Goal: Transaction & Acquisition: Purchase product/service

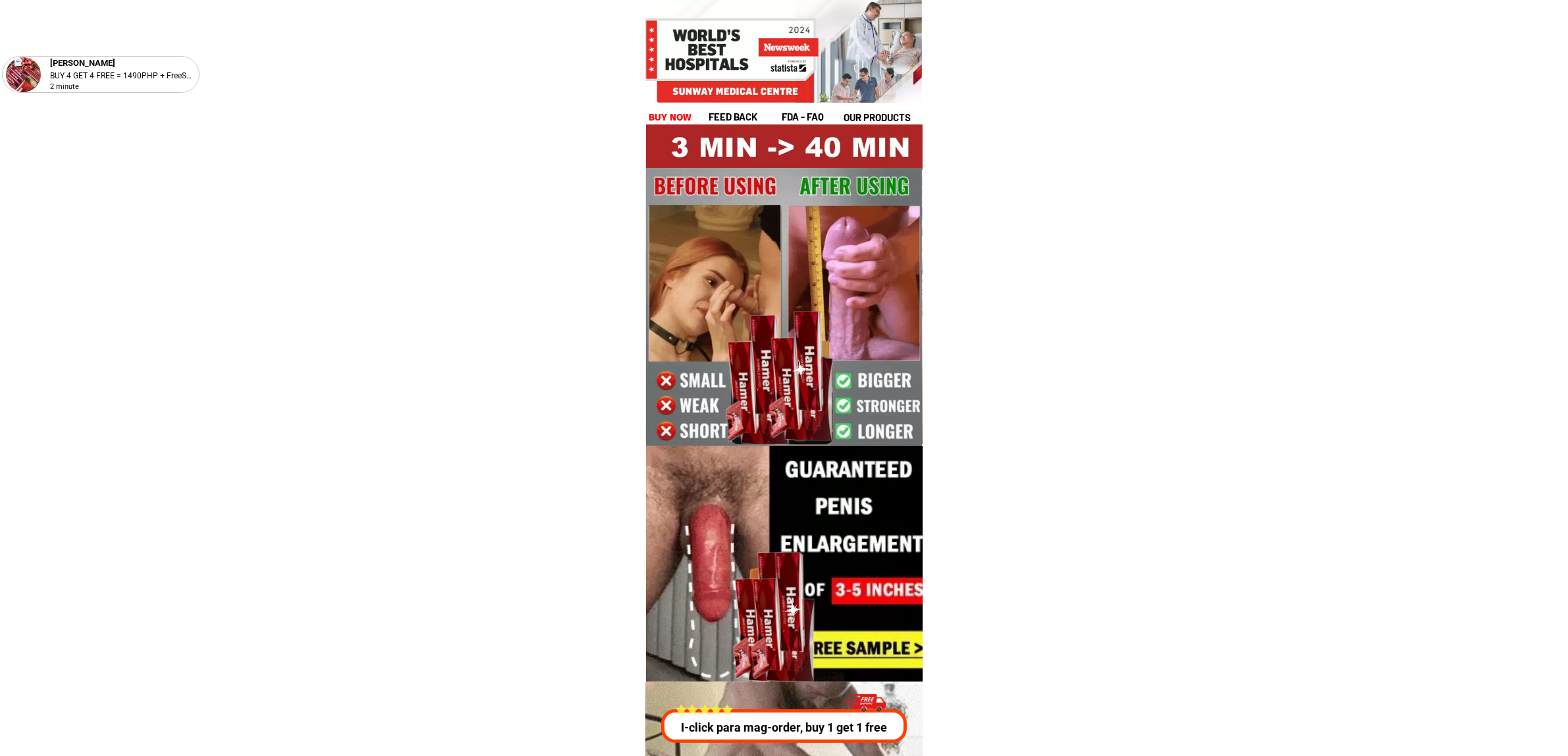
drag, startPoint x: 683, startPoint y: 119, endPoint x: 682, endPoint y: 133, distance: 14.0
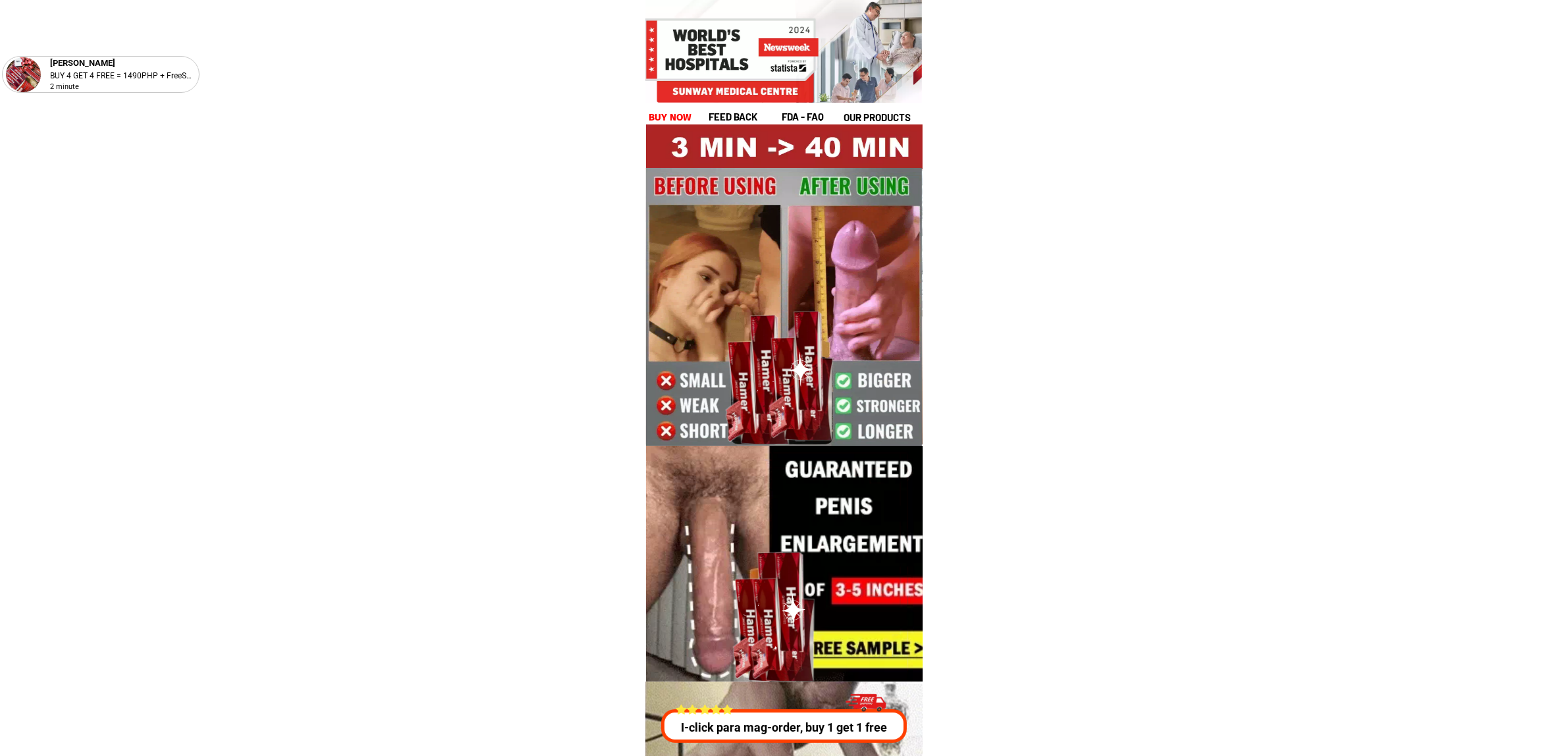
click at [682, 119] on h1 "buy now" at bounding box center [670, 118] width 44 height 15
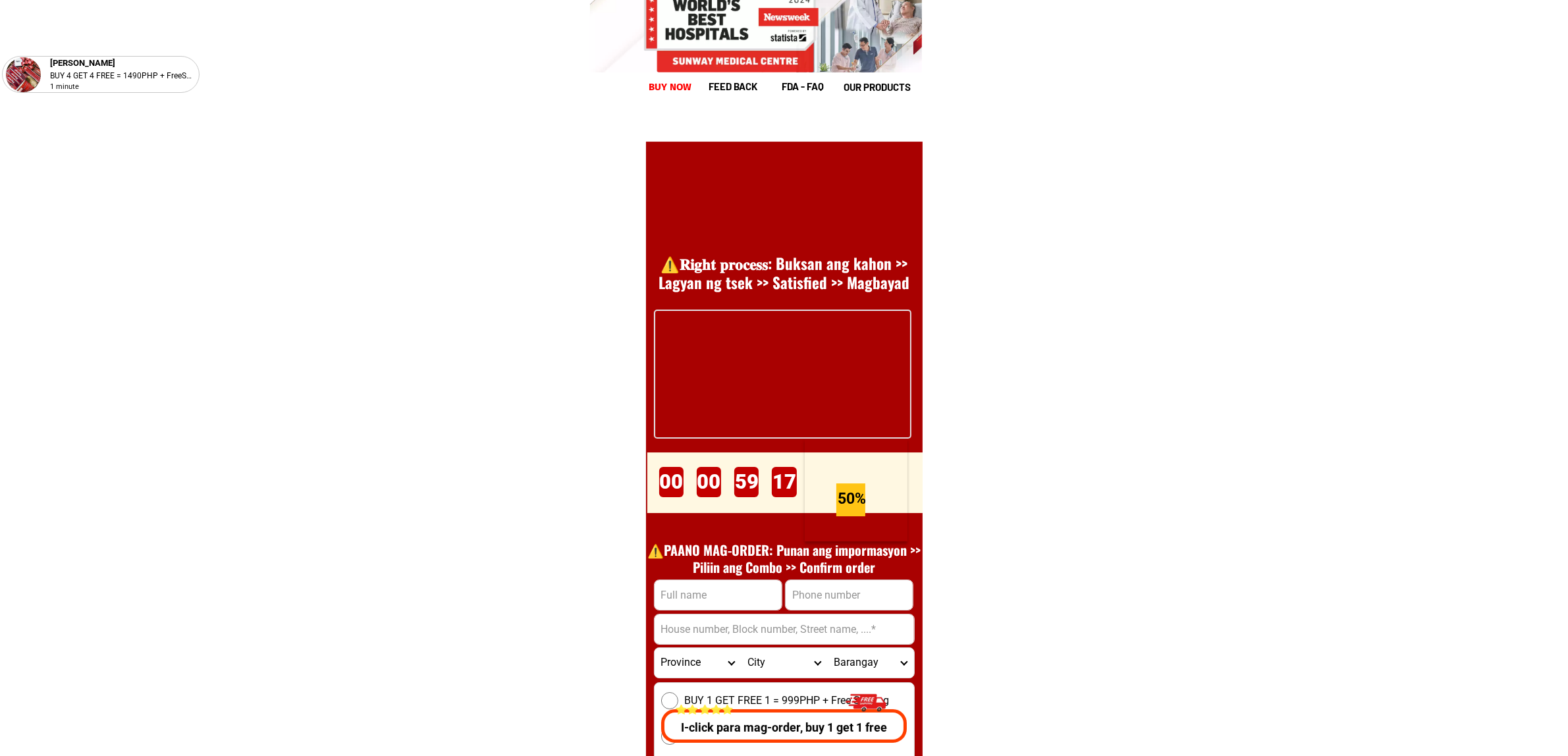
scroll to position [18123, 0]
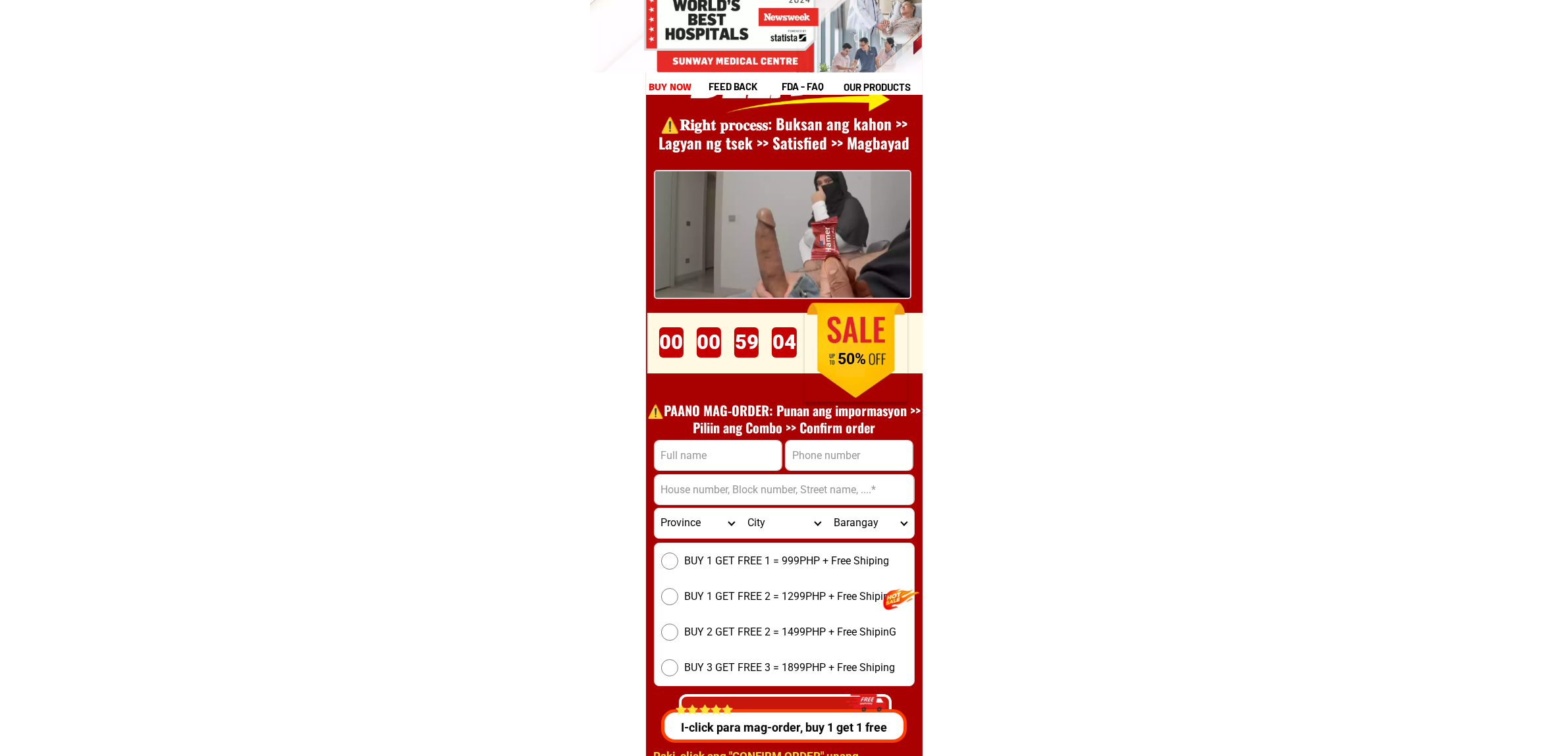
click at [686, 482] on input "Input address" at bounding box center [784, 490] width 259 height 30
click at [676, 459] on input "Input full_name" at bounding box center [718, 455] width 127 height 30
paste input ""[PERSON_NAME]"
click at [666, 455] on input ""[PERSON_NAME]" at bounding box center [718, 455] width 127 height 30
click at [663, 455] on input ""[PERSON_NAME]" at bounding box center [718, 455] width 127 height 30
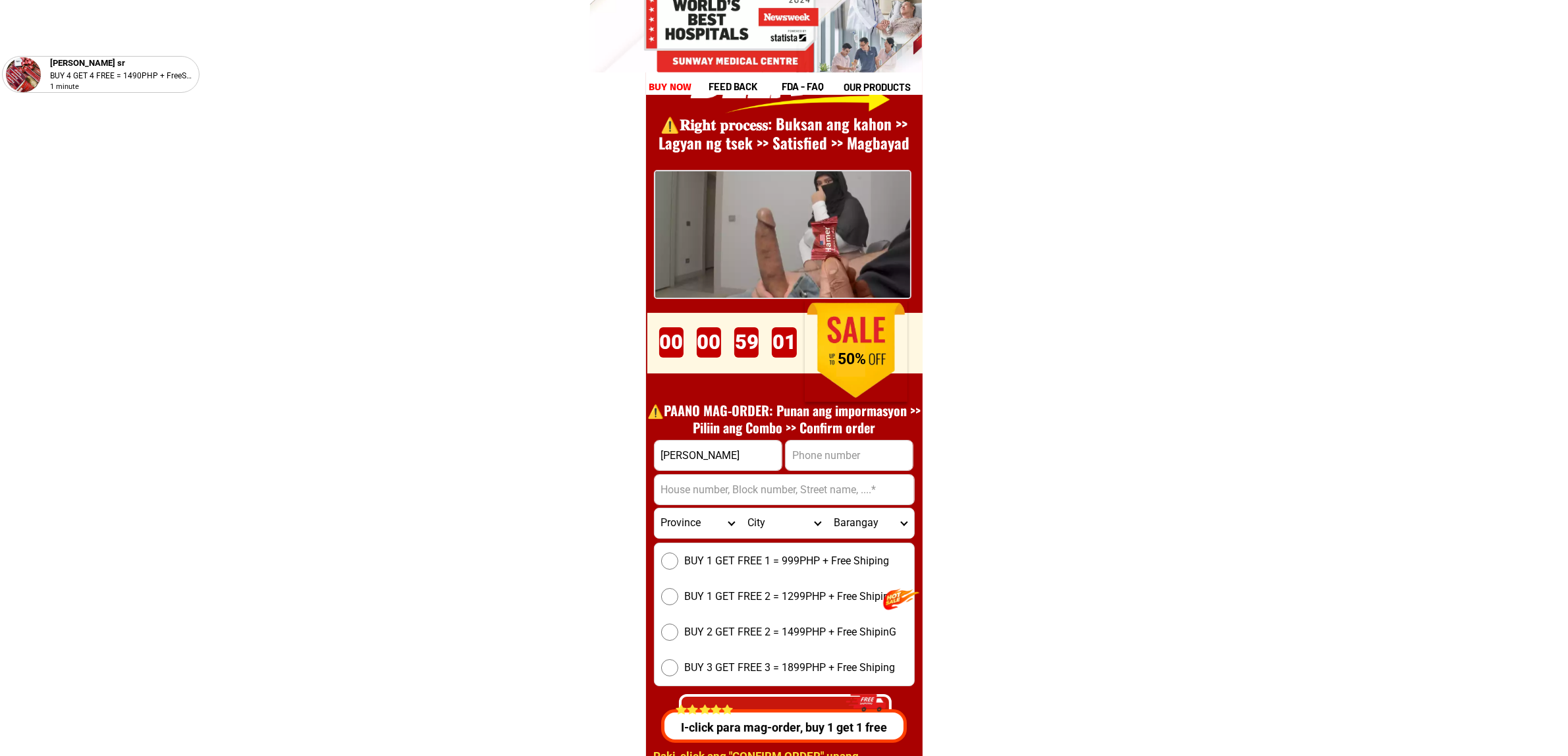
type input "[PERSON_NAME]"
click at [843, 475] on input "Input address" at bounding box center [784, 490] width 259 height 30
paste input ""[PHONE_NUMBER]"
type input ""[PHONE_NUMBER]"
click at [820, 465] on input "Input phone_number" at bounding box center [849, 455] width 127 height 30
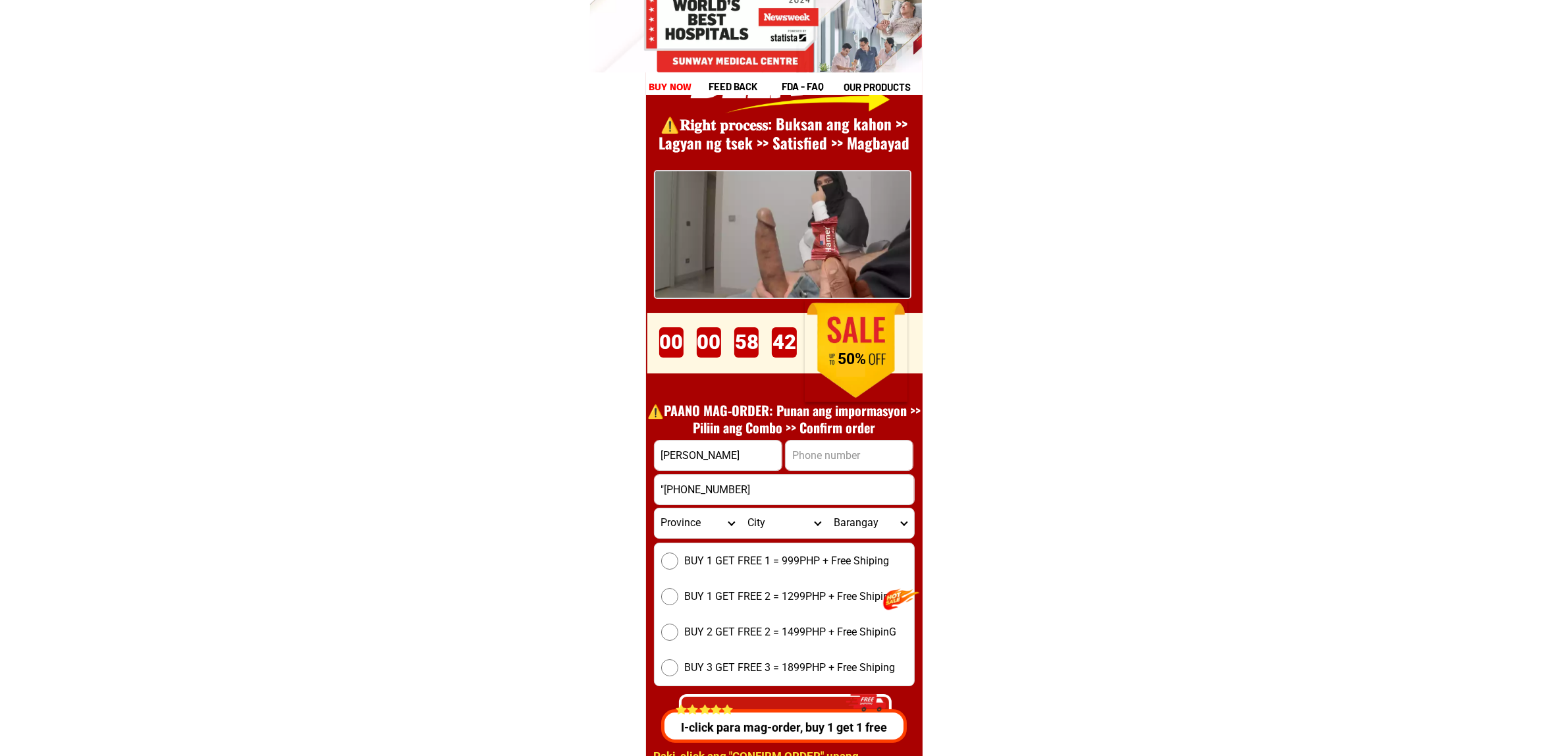
paste input ""[PHONE_NUMBER]"
click at [815, 455] on input ""[PHONE_NUMBER]" at bounding box center [849, 455] width 127 height 30
click at [794, 451] on input ""[PHONE_NUMBER]" at bounding box center [849, 455] width 127 height 30
click at [818, 459] on input "[PHONE_NUMBER]" at bounding box center [849, 455] width 127 height 30
click at [815, 455] on input "[PHONE_NUMBER]" at bounding box center [849, 455] width 127 height 30
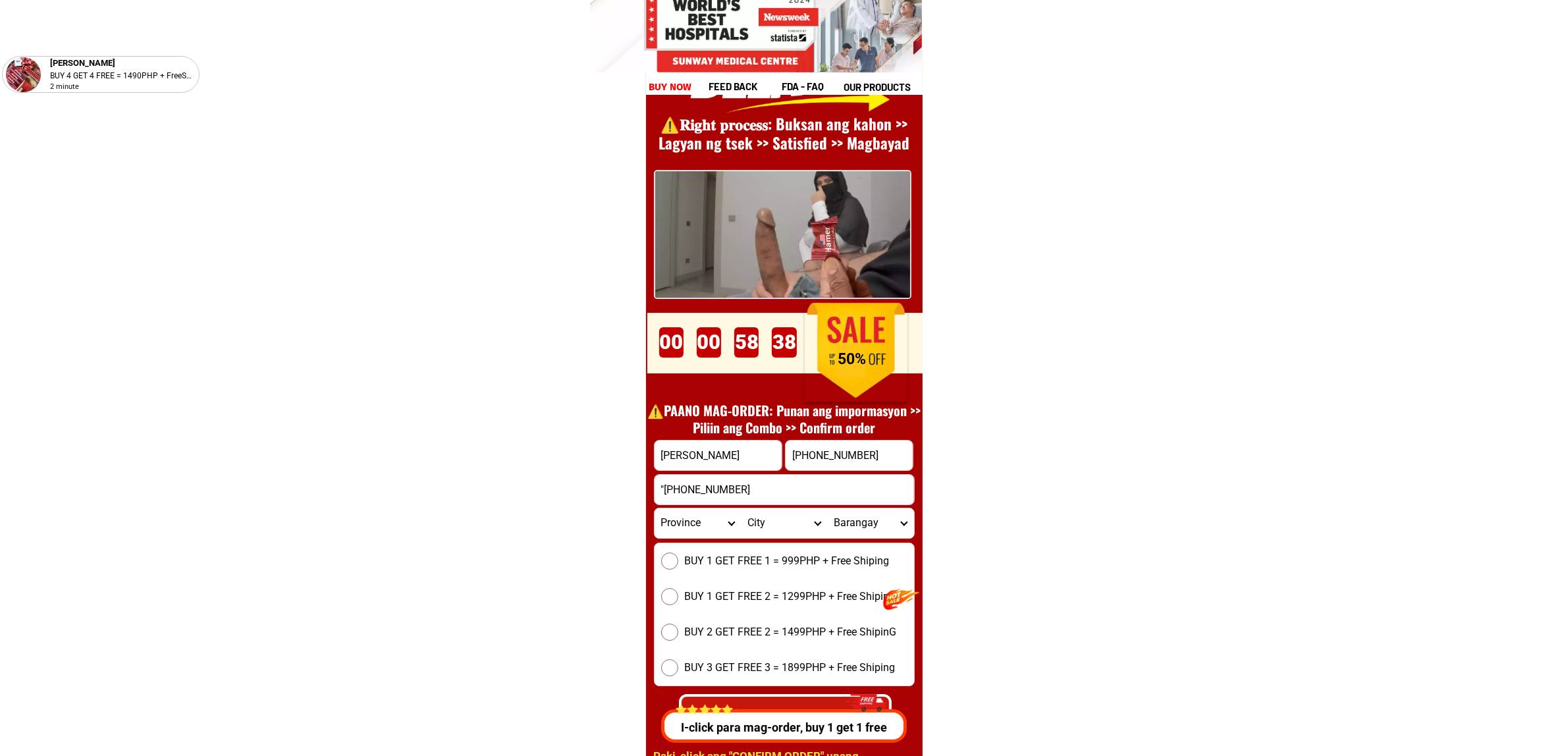
click at [837, 458] on input "[PHONE_NUMBER]" at bounding box center [849, 455] width 127 height 30
click at [833, 458] on input "[PHONE_NUMBER]" at bounding box center [849, 455] width 127 height 30
click at [832, 458] on input "[PHONE_NUMBER]" at bounding box center [849, 455] width 127 height 30
type input "[PHONE_NUMBER]"
click at [759, 492] on input ""[PHONE_NUMBER]" at bounding box center [784, 490] width 259 height 30
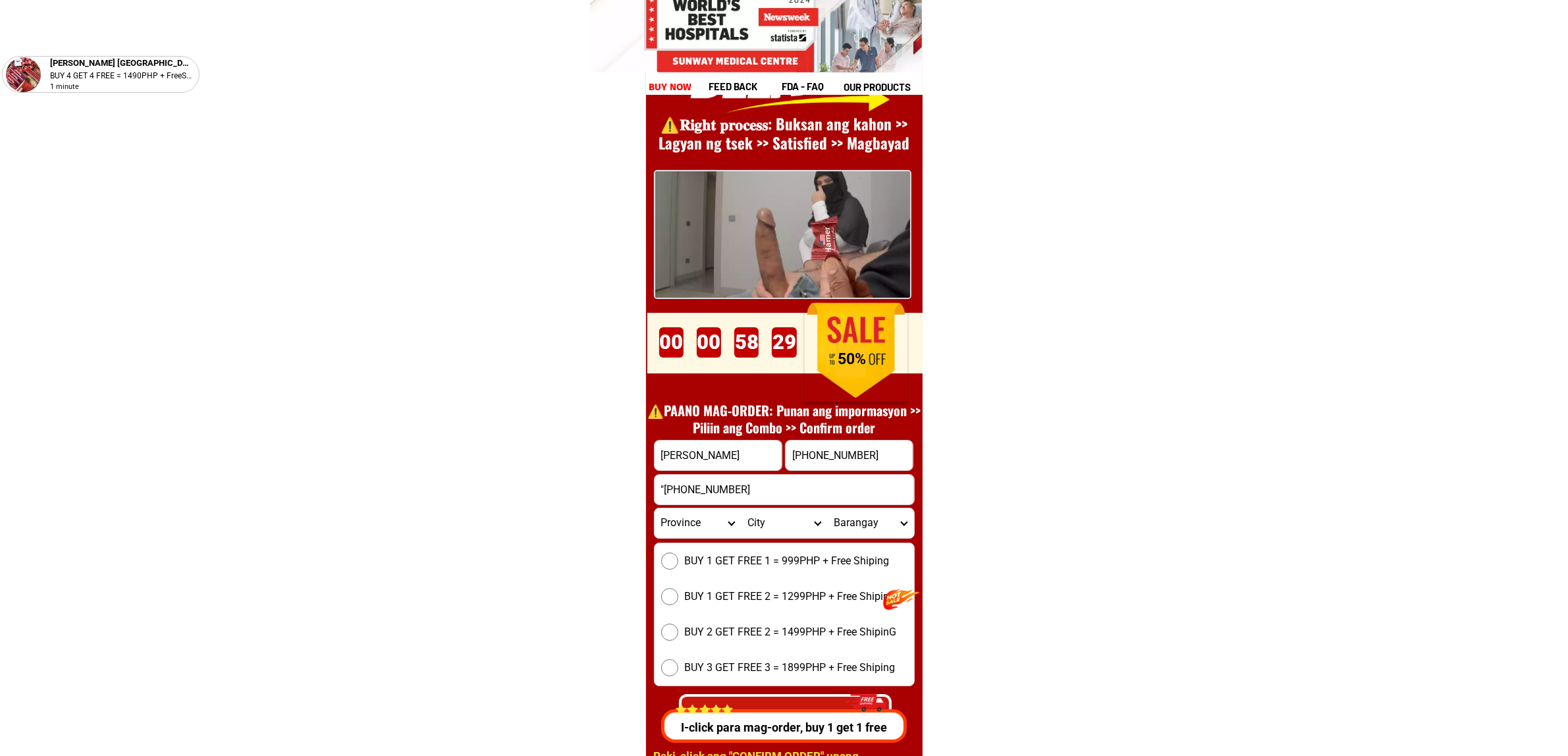
paste input "j&t [PERSON_NAME]"
click at [663, 488] on input ""j&t [PERSON_NAME]" at bounding box center [784, 490] width 259 height 30
type input "j&t [PERSON_NAME]"
click at [699, 563] on span "BUY 1 GET FREE 1 = 999PHP + Free Shiping" at bounding box center [787, 561] width 205 height 16
click at [679, 563] on input "BUY 1 GET FREE 1 = 999PHP + Free Shiping" at bounding box center [670, 561] width 17 height 17
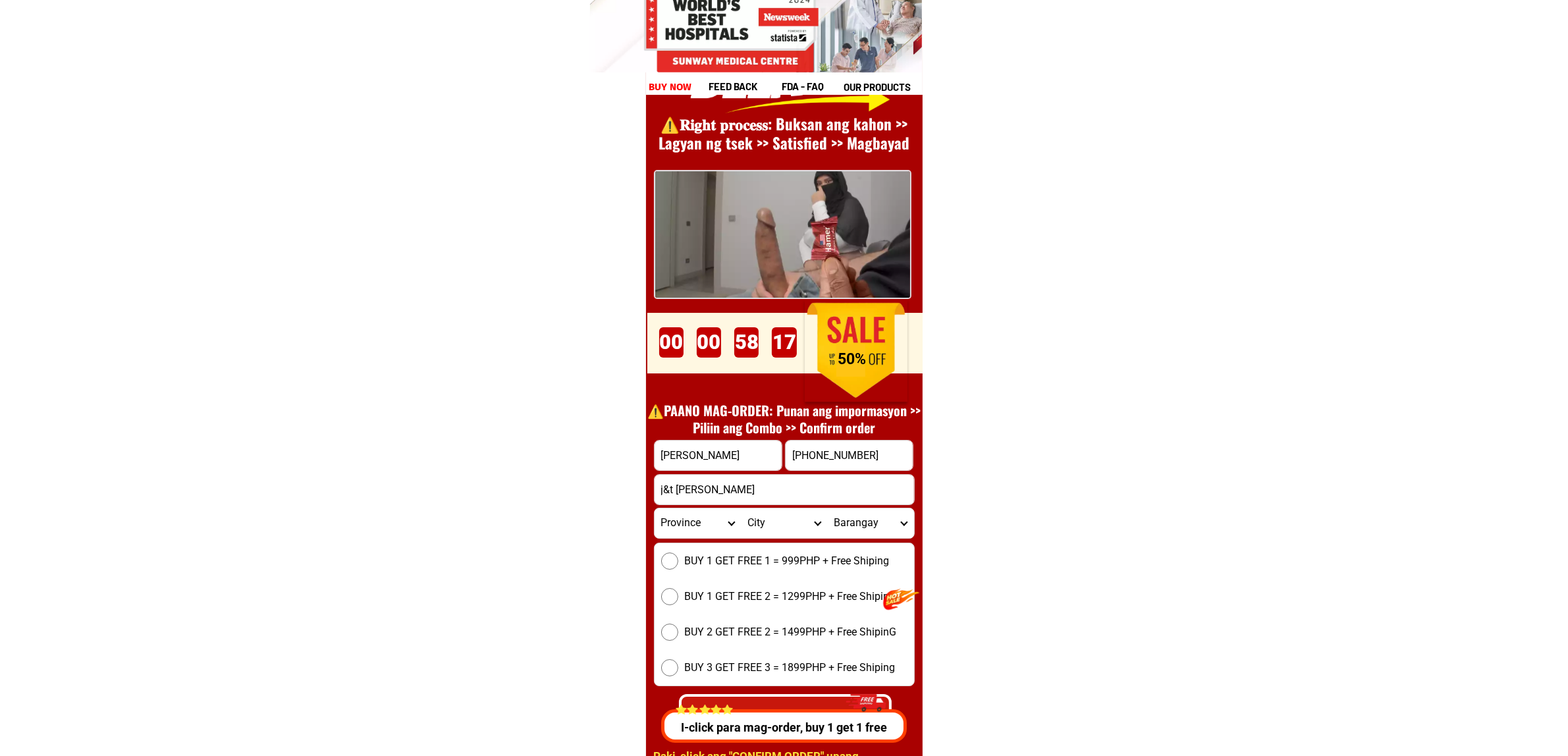
radio input "true"
click at [673, 525] on select "Province [GEOGRAPHIC_DATA] [GEOGRAPHIC_DATA][PERSON_NAME][GEOGRAPHIC_DATA][GEOG…" at bounding box center [698, 523] width 86 height 30
select select "63_163"
click at [655, 508] on select "Province [GEOGRAPHIC_DATA] [GEOGRAPHIC_DATA][PERSON_NAME][GEOGRAPHIC_DATA][GEOG…" at bounding box center [698, 523] width 86 height 30
click at [755, 520] on select "City AMAI [PERSON_NAME] [GEOGRAPHIC_DATA][PERSON_NAME] Buadiposo-buntong Bubong…" at bounding box center [784, 523] width 86 height 30
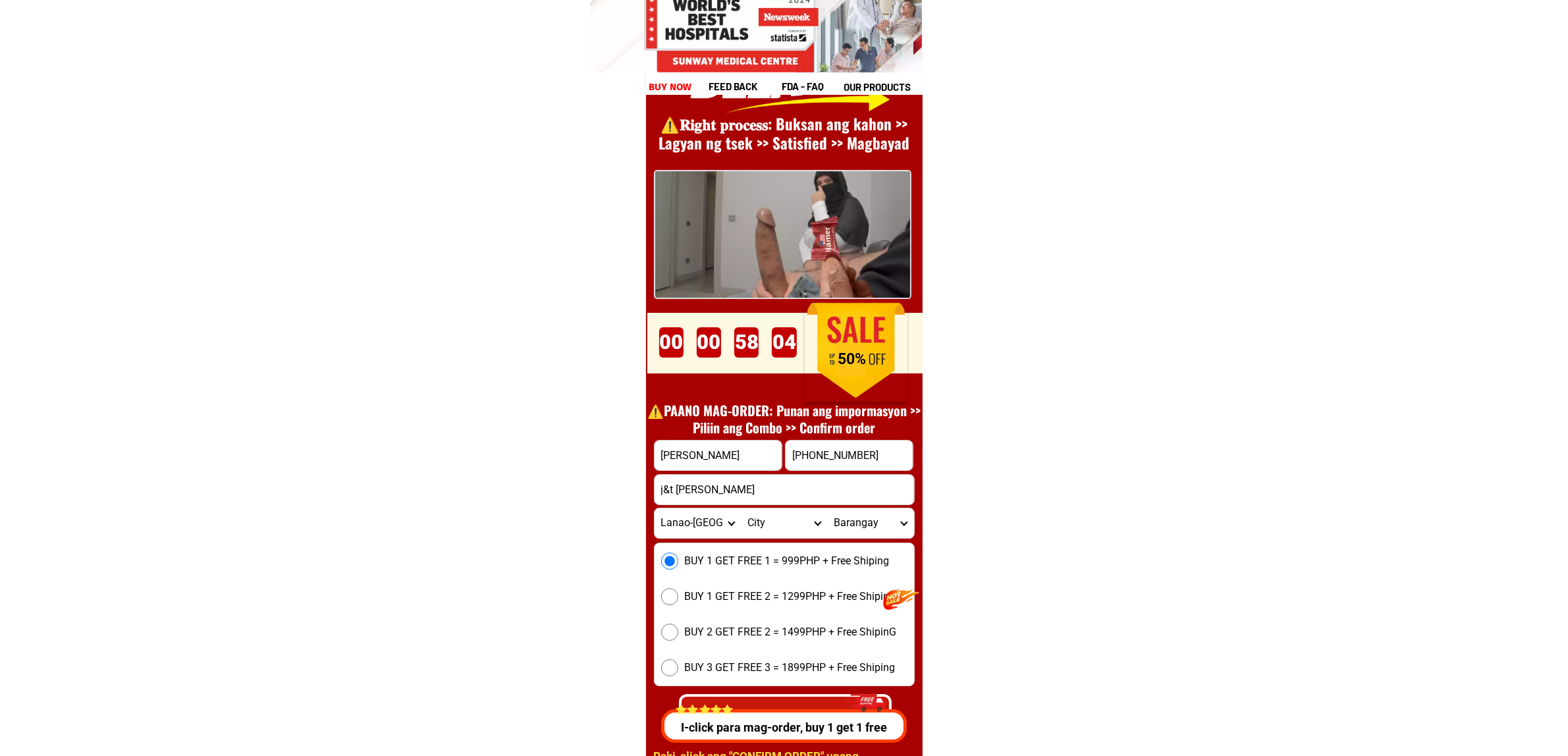
select select "63_163565"
click at [741, 508] on select "City AMAI [PERSON_NAME] [GEOGRAPHIC_DATA][PERSON_NAME] Buadiposo-buntong Bubong…" at bounding box center [784, 523] width 86 height 30
click at [866, 515] on select "Barangay [PERSON_NAME] Batal-punud Bubong [PERSON_NAME] (bubong) Camalig (pob.)…" at bounding box center [870, 523] width 86 height 30
click at [867, 522] on select "Barangay [PERSON_NAME] Batal-punud Bubong [PERSON_NAME] (bubong) Camalig (pob.)…" at bounding box center [870, 523] width 86 height 30
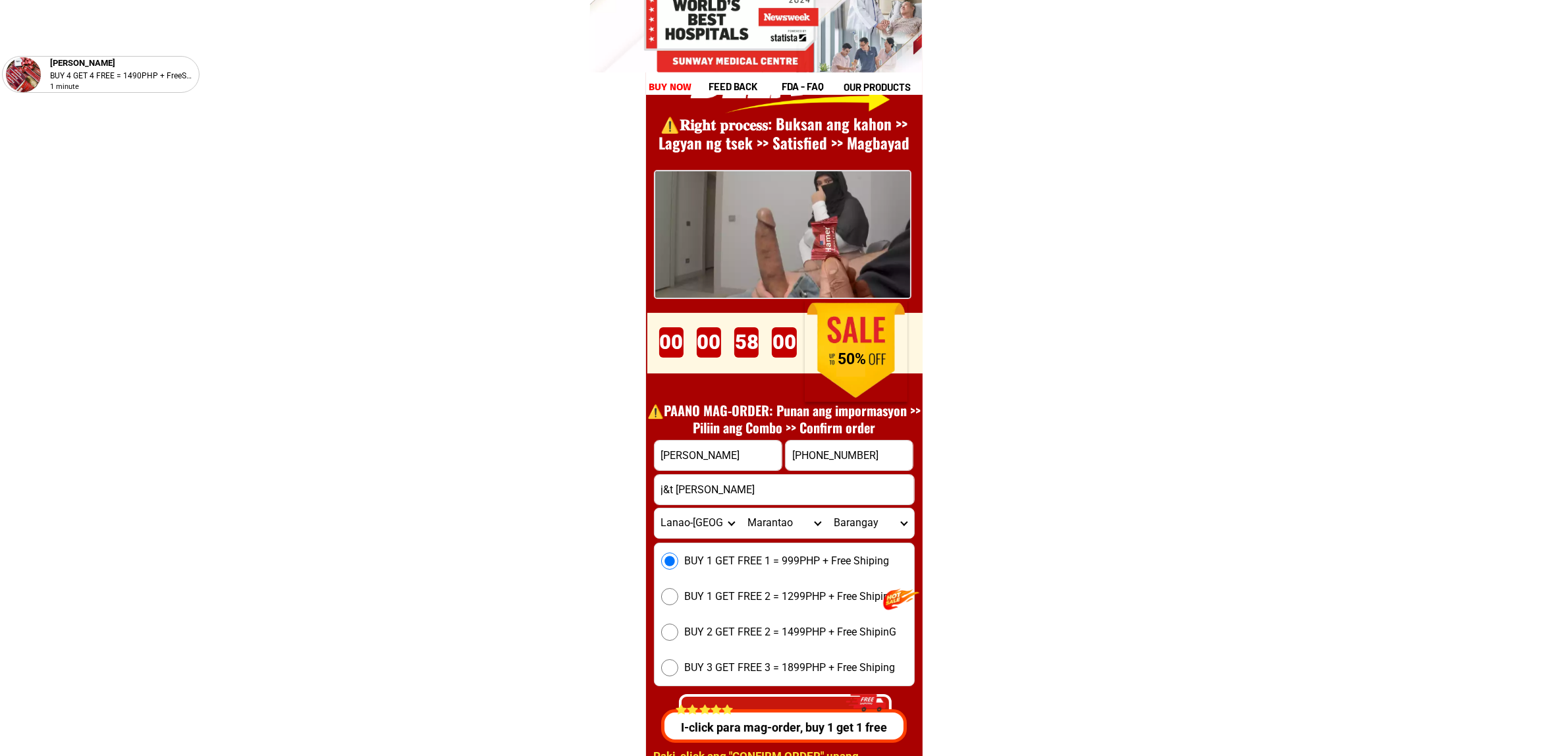
drag, startPoint x: 1072, startPoint y: 436, endPoint x: 1035, endPoint y: 469, distance: 49.6
click at [871, 538] on div "Province [GEOGRAPHIC_DATA] [GEOGRAPHIC_DATA][PERSON_NAME][GEOGRAPHIC_DATA][GEOG…" at bounding box center [784, 524] width 261 height 31
click at [871, 537] on select "Barangay [PERSON_NAME] Batal-punud Bubong [PERSON_NAME] (bubong) Camalig (pob.)…" at bounding box center [870, 523] width 86 height 30
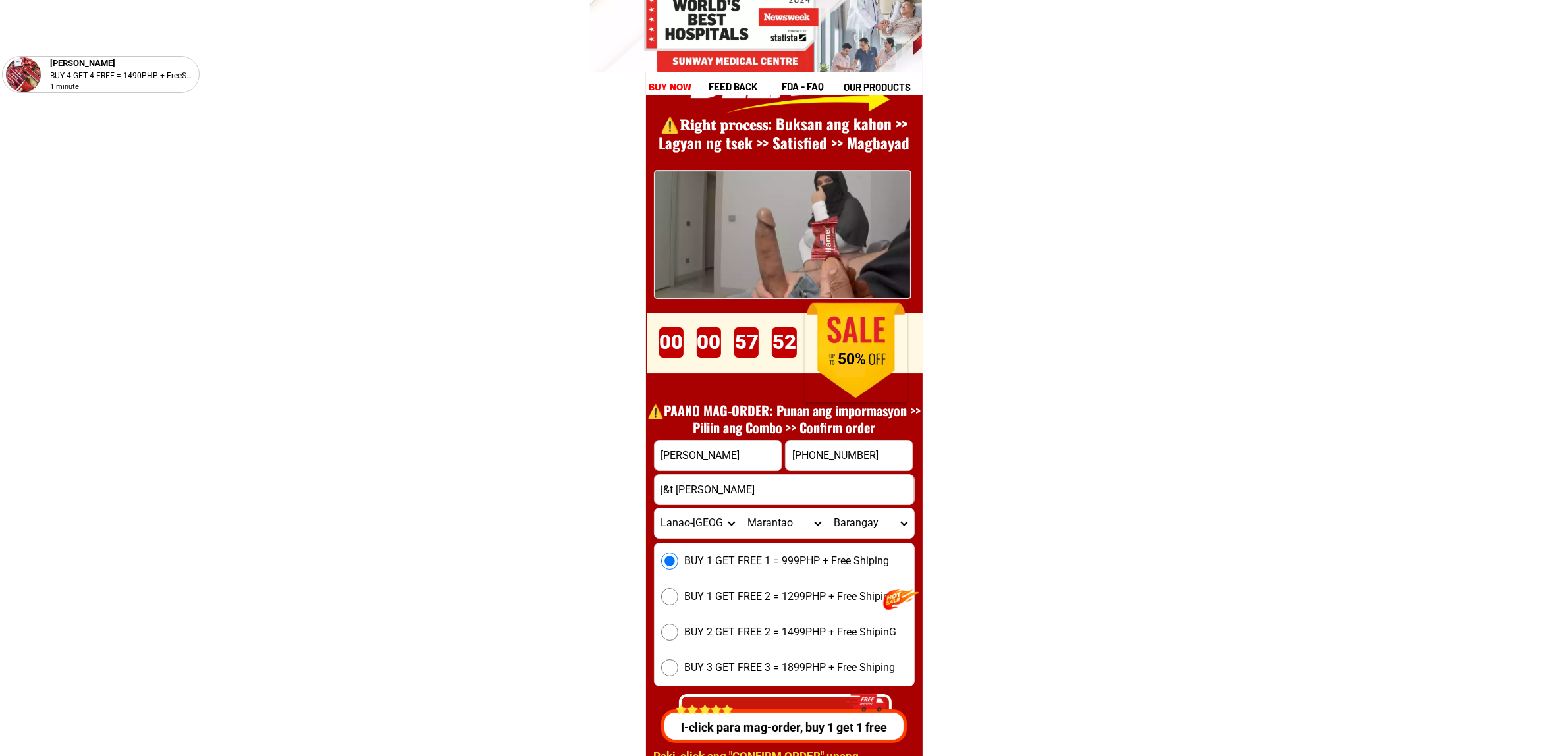
click at [903, 527] on select "Barangay [PERSON_NAME] Batal-punud Bubong [PERSON_NAME] (bubong) Camalig (pob.)…" at bounding box center [870, 523] width 86 height 30
click at [870, 528] on select "Barangay [PERSON_NAME] Batal-punud Bubong [PERSON_NAME] (bubong) Camalig (pob.)…" at bounding box center [870, 523] width 86 height 30
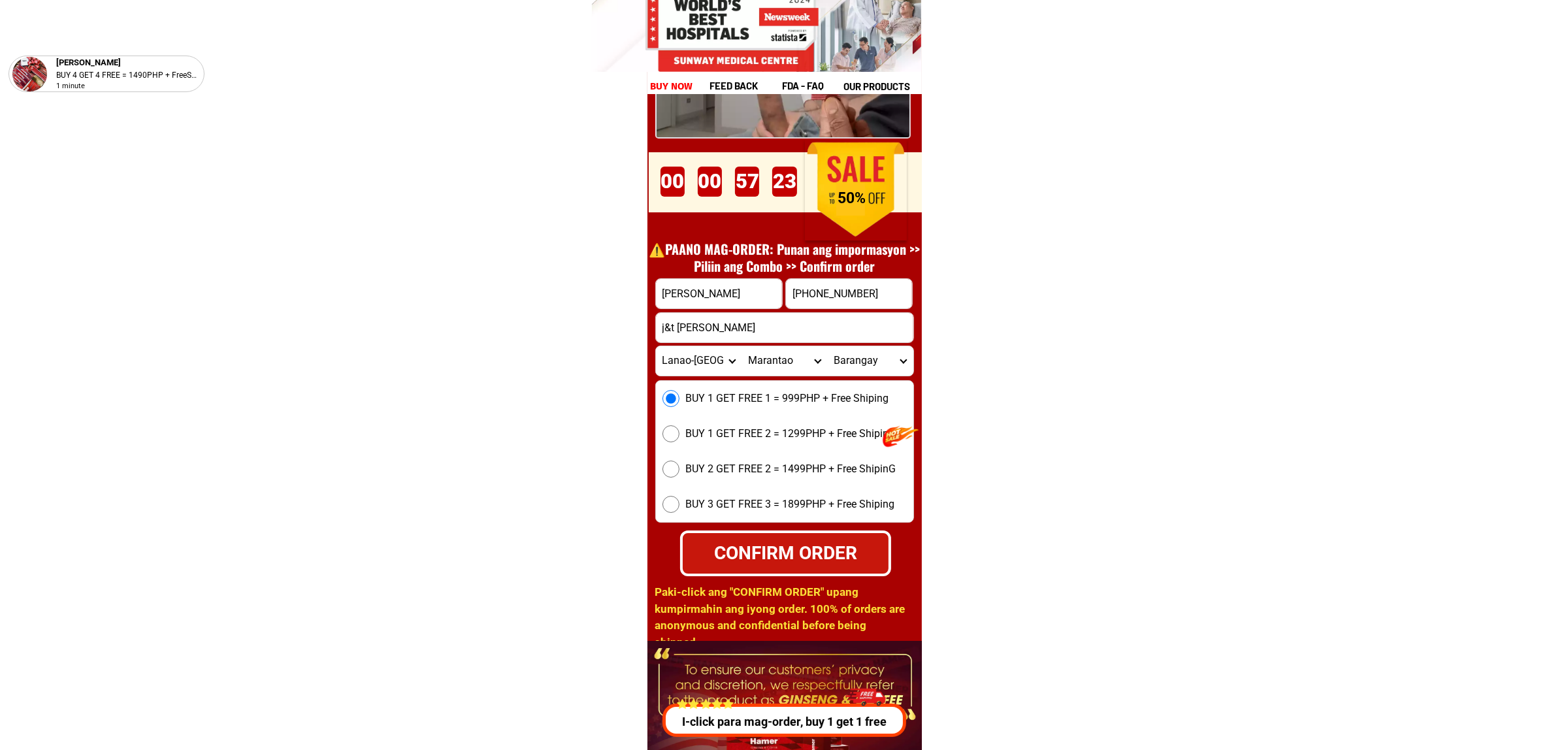
scroll to position [18143, 0]
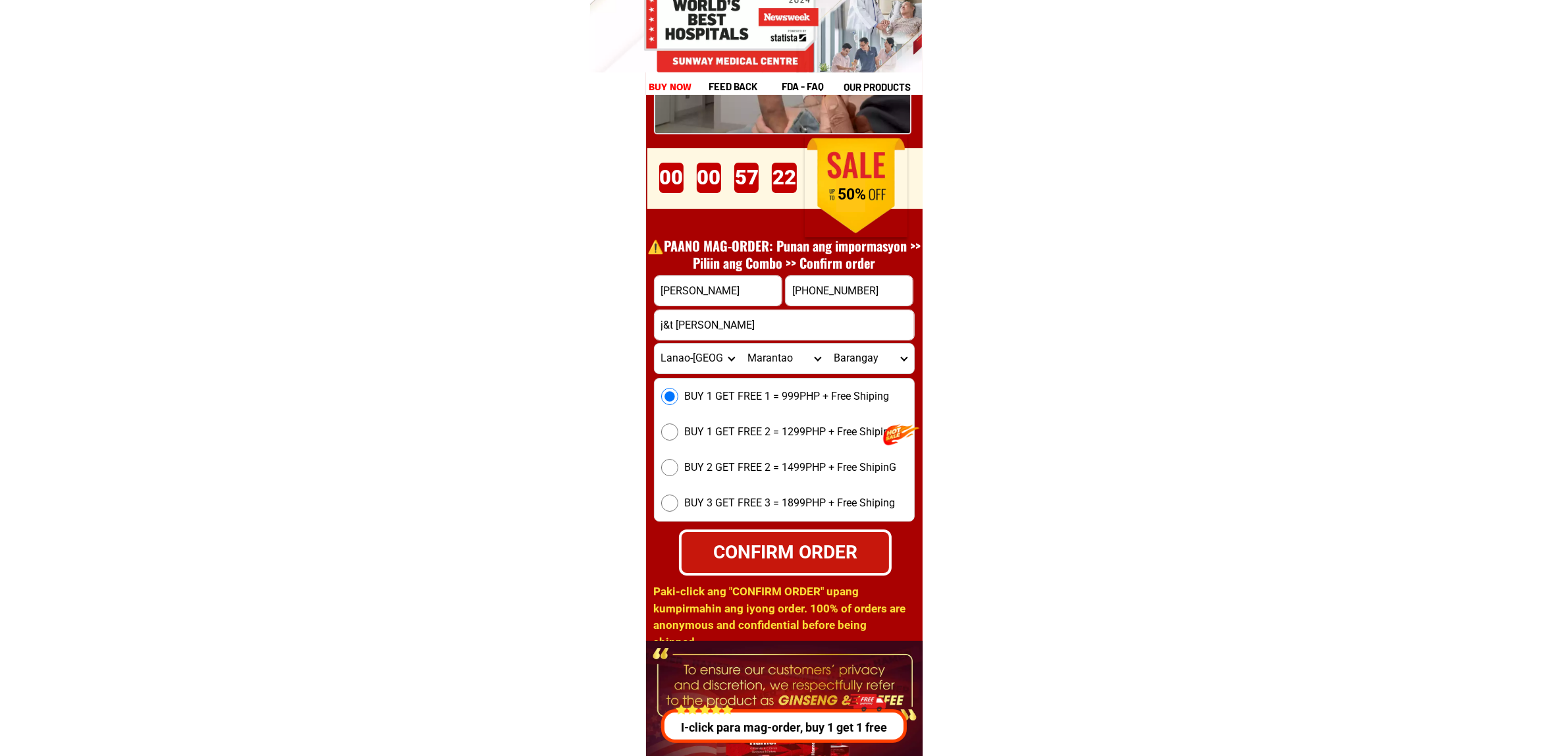
click at [804, 558] on div "CONFIRM ORDER" at bounding box center [785, 552] width 211 height 28
radio input "true"
click at [847, 290] on input "[PHONE_NUMBER]" at bounding box center [849, 291] width 127 height 30
type input "[PHONE_NUMBER]"
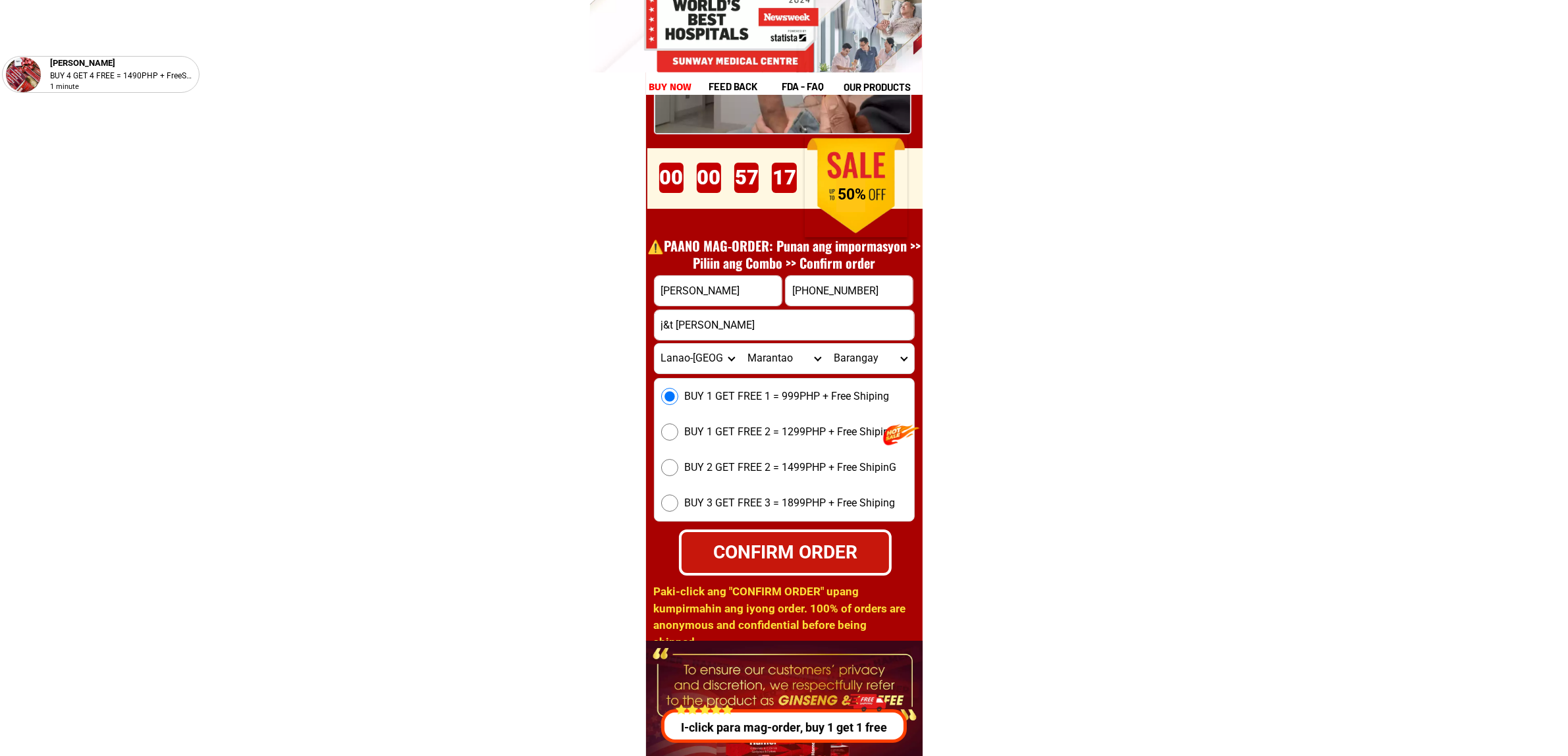
click at [807, 550] on div "CONFIRM ORDER" at bounding box center [785, 552] width 209 height 28
radio input "true"
